Goal: Task Accomplishment & Management: Manage account settings

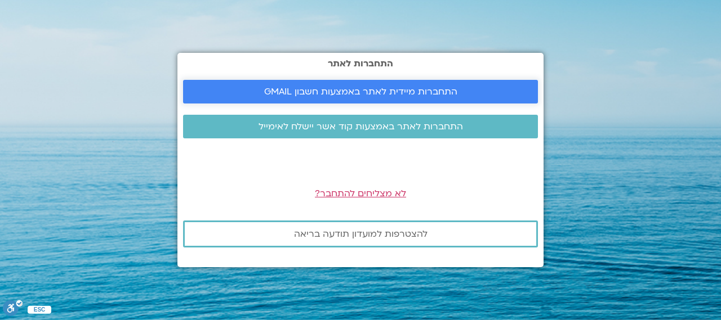
click at [403, 92] on span "התחברות מיידית לאתר באמצעות חשבון GMAIL" at bounding box center [360, 92] width 193 height 10
click at [372, 90] on span "התחברות מיידית לאתר באמצעות חשבון GMAIL" at bounding box center [360, 92] width 193 height 10
